Goal: Navigation & Orientation: Find specific page/section

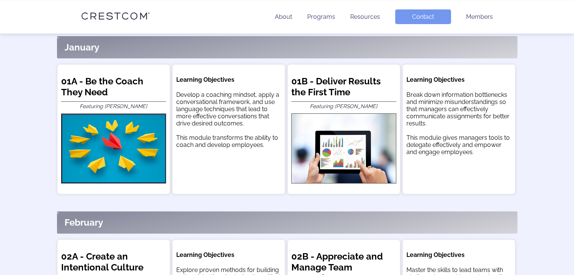
scroll to position [113, 0]
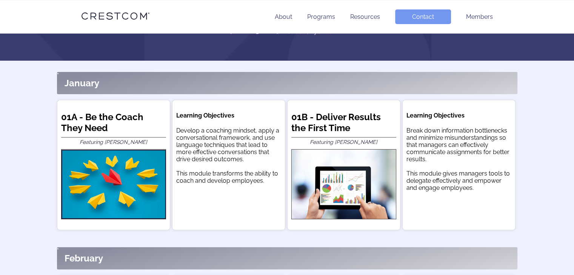
click at [287, 12] on li "About" at bounding box center [283, 16] width 17 height 15
click at [287, 16] on link "About" at bounding box center [283, 16] width 17 height 7
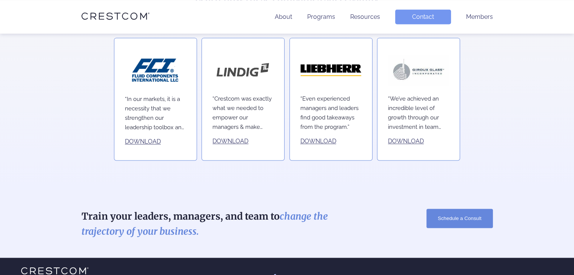
scroll to position [1099, 0]
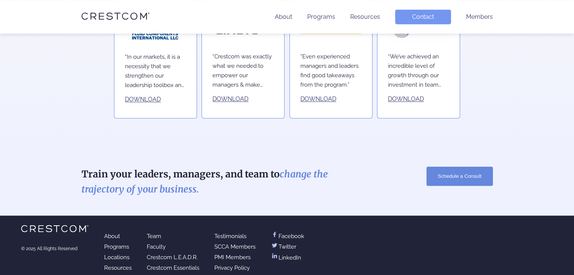
click at [152, 233] on link "Team" at bounding box center [154, 236] width 14 height 7
